Goal: Information Seeking & Learning: Find specific page/section

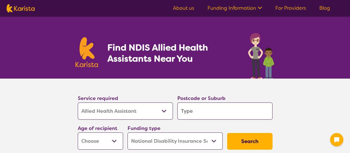
select select "Allied Health Assistant"
select select "NDIS"
select select "Allied Health Assistant"
select select "NDIS"
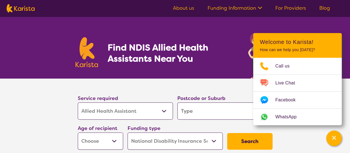
click at [195, 113] on input "search" at bounding box center [224, 110] width 95 height 17
click at [196, 111] on input "search" at bounding box center [224, 110] width 95 height 17
type input "2095"
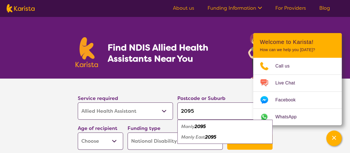
click at [112, 139] on select "Early Childhood - 0 to 9 Child - 10 to 11 Adolescent - 12 to 17 Adult - 18 to 6…" at bounding box center [100, 140] width 45 height 17
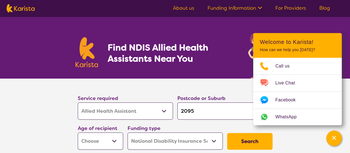
select select "AD"
click at [78, 132] on select "Early Childhood - 0 to 9 Child - 10 to 11 Adolescent - 12 to 17 Adult - 18 to 6…" at bounding box center [100, 140] width 45 height 17
select select "AD"
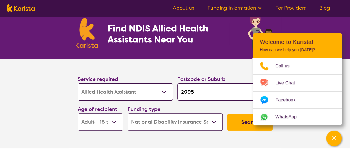
scroll to position [28, 0]
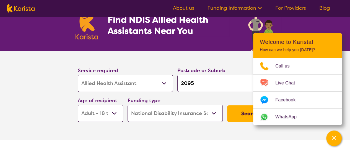
click at [242, 114] on button "Search" at bounding box center [249, 113] width 45 height 17
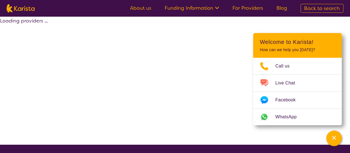
select select "NDIS"
select select "Allied Health Assistant"
select select "AD"
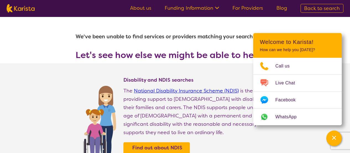
click at [261, 142] on div "Find out about NDIS funding" at bounding box center [199, 151] width 151 height 19
click at [267, 27] on section "We've been unable to find services or providers matching your search criteria. …" at bounding box center [175, 40] width 213 height 47
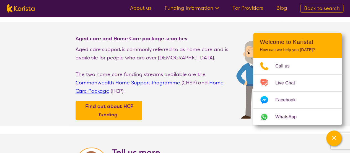
scroll to position [166, 0]
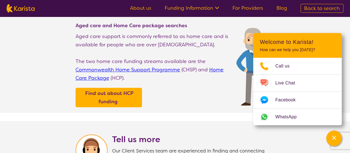
click at [328, 52] on p "How can we help you [DATE]?" at bounding box center [297, 49] width 75 height 5
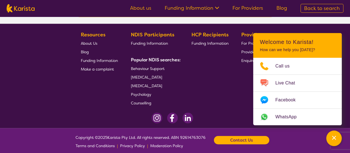
scroll to position [582, 0]
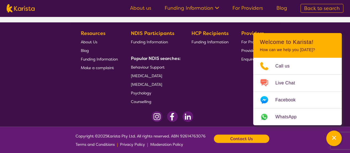
select select "Allied Health Assistant"
select select "AD"
select select "NDIS"
select select "Allied Health Assistant"
select select "AD"
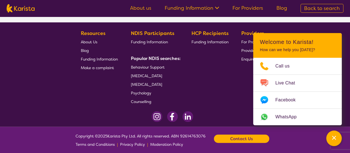
select select "NDIS"
